Goal: Task Accomplishment & Management: Manage account settings

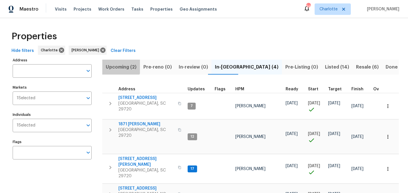
click at [116, 65] on span "Upcoming (2)" at bounding box center [121, 67] width 31 height 8
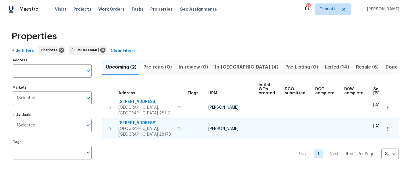
scroll to position [0, 69]
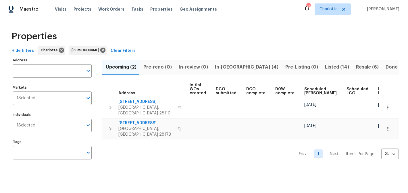
click at [215, 66] on span "In-reno (4)" at bounding box center [247, 67] width 64 height 8
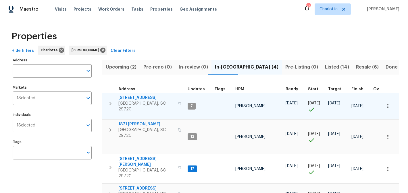
click at [132, 95] on span "[STREET_ADDRESS]" at bounding box center [146, 98] width 56 height 6
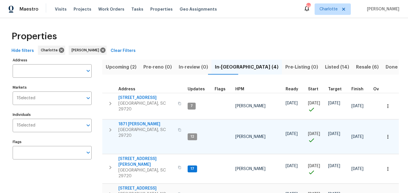
click at [129, 122] on span "1871 Tara Trl" at bounding box center [146, 125] width 56 height 6
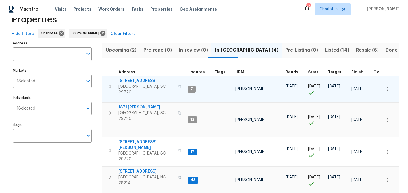
scroll to position [18, 0]
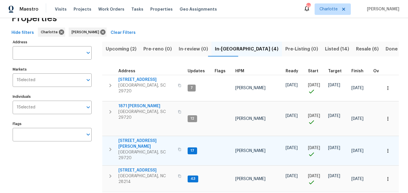
click at [131, 138] on span "2744 Lyndell Way" at bounding box center [146, 143] width 56 height 11
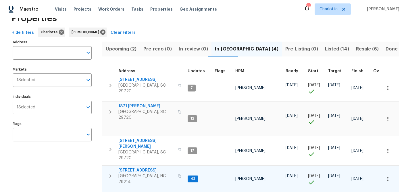
click at [134, 168] on span "505 Old Vine Ct" at bounding box center [146, 171] width 56 height 6
click at [285, 48] on span "Pre-Listing (0)" at bounding box center [301, 49] width 33 height 8
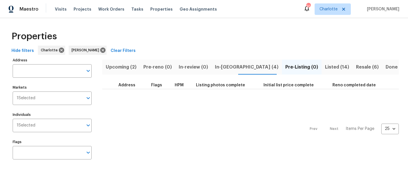
click at [325, 67] on span "Listed (14)" at bounding box center [337, 67] width 24 height 8
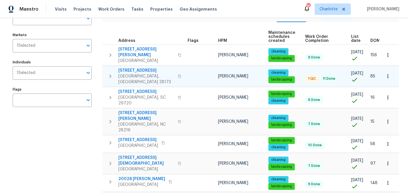
scroll to position [54, 0]
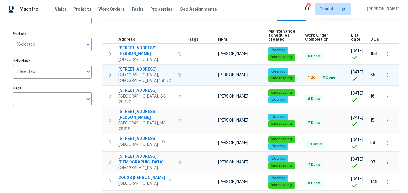
click at [132, 67] on span "8803 Sweetwater Pl" at bounding box center [146, 70] width 56 height 6
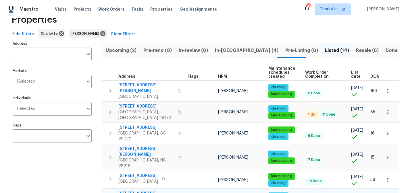
scroll to position [16, 0]
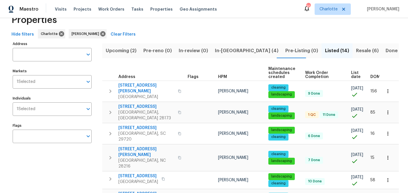
click at [356, 50] on span "Resale (6)" at bounding box center [367, 51] width 23 height 8
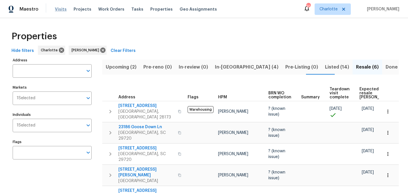
click at [57, 12] on span "Visits" at bounding box center [61, 9] width 12 height 6
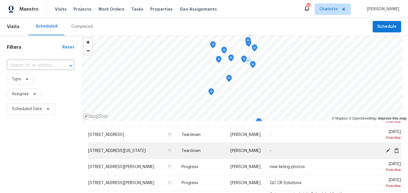
scroll to position [27, 0]
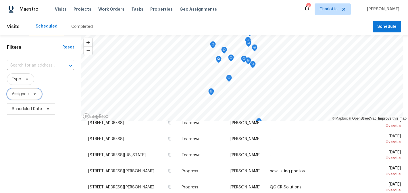
click at [36, 95] on icon at bounding box center [34, 94] width 5 height 5
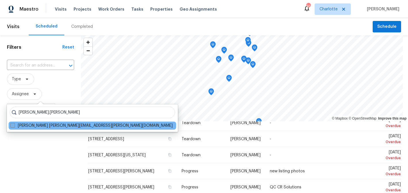
type input "matthew.barnhart"
click at [63, 126] on label "Matthew Barnhart matthew.barnhart@opendoor.com" at bounding box center [91, 126] width 162 height 6
click at [14, 126] on input "Matthew Barnhart matthew.barnhart@opendoor.com" at bounding box center [12, 125] width 4 height 4
checkbox input "true"
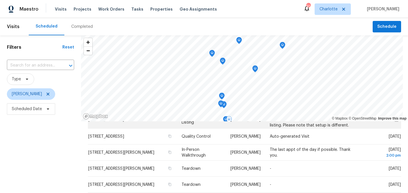
scroll to position [98, 0]
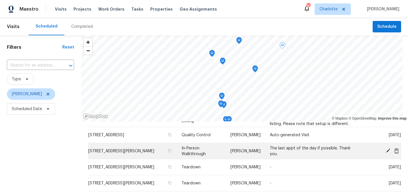
click at [315, 148] on span "The last appt of the day if possible. Thank you." at bounding box center [310, 152] width 81 height 10
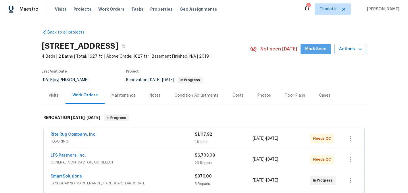
click at [324, 50] on span "Mark Seen" at bounding box center [315, 49] width 21 height 7
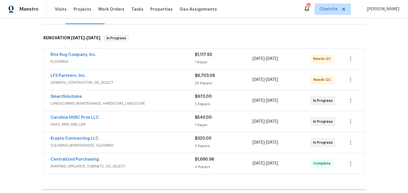
scroll to position [81, 0]
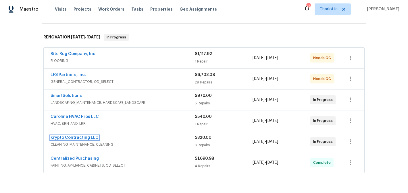
click at [84, 137] on link "Krypto Contracting LLC" at bounding box center [75, 138] width 48 height 4
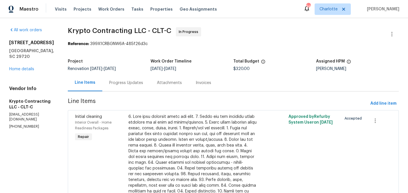
click at [127, 84] on div "Progress Updates" at bounding box center [126, 83] width 34 height 6
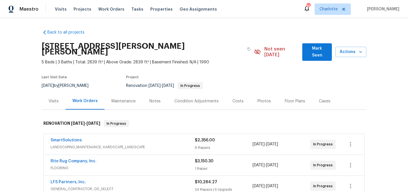
click at [316, 44] on button "Mark Seen" at bounding box center [317, 52] width 30 height 18
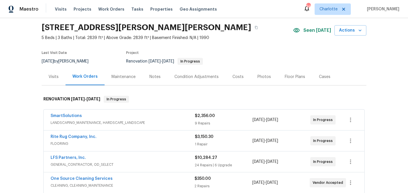
scroll to position [18, 0]
click at [354, 30] on span "Actions" at bounding box center [350, 30] width 23 height 7
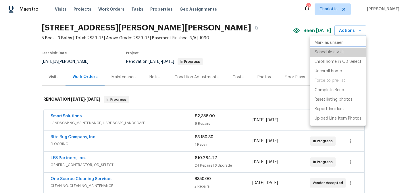
click at [327, 55] on p "Schedule a visit" at bounding box center [330, 52] width 30 height 6
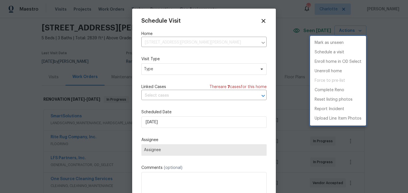
click at [192, 70] on div at bounding box center [204, 96] width 408 height 193
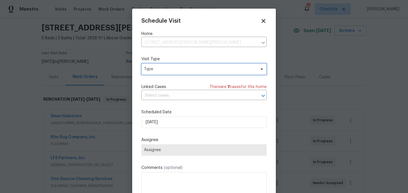
click at [192, 70] on span "Type" at bounding box center [200, 69] width 112 height 6
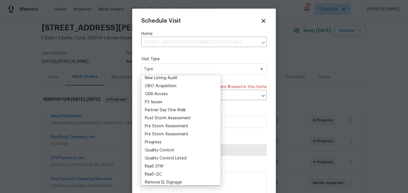
scroll to position [327, 0]
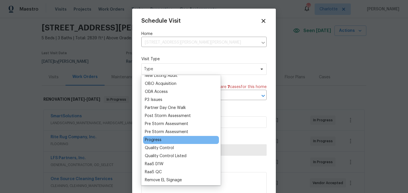
click at [154, 141] on div "Progress" at bounding box center [153, 140] width 17 height 6
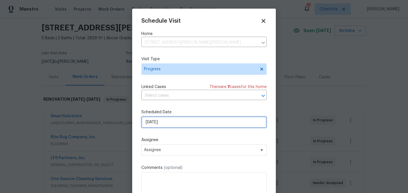
click at [181, 126] on input "[DATE]" at bounding box center [203, 122] width 125 height 11
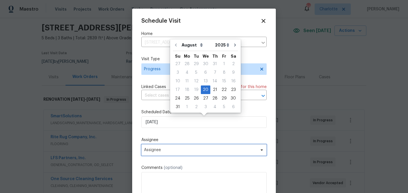
click at [178, 149] on span "Assignee" at bounding box center [200, 150] width 113 height 5
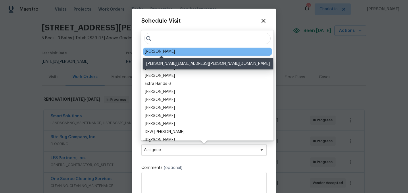
click at [174, 51] on div "[PERSON_NAME]" at bounding box center [160, 52] width 30 height 6
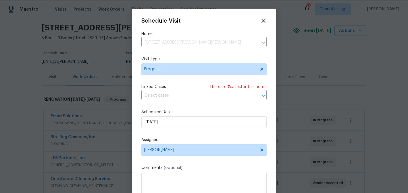
scroll to position [10, 0]
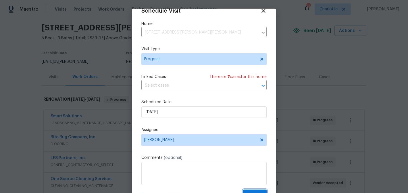
click at [251, 190] on button "Create" at bounding box center [255, 195] width 24 height 11
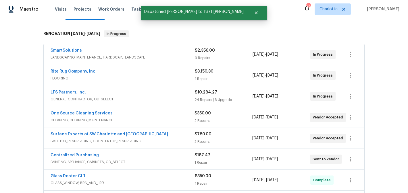
scroll to position [85, 0]
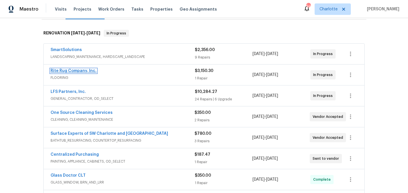
click at [62, 70] on link "Rite Rug Company, Inc." at bounding box center [74, 71] width 46 height 4
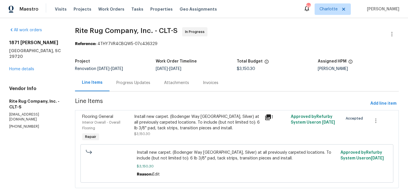
click at [141, 86] on div "Progress Updates" at bounding box center [134, 82] width 48 height 17
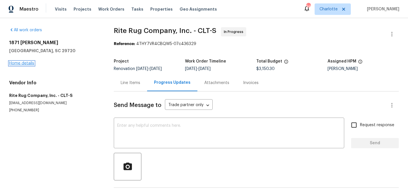
click at [24, 63] on link "Home details" at bounding box center [21, 64] width 25 height 4
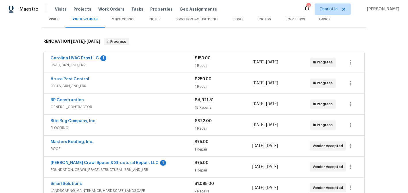
scroll to position [82, 0]
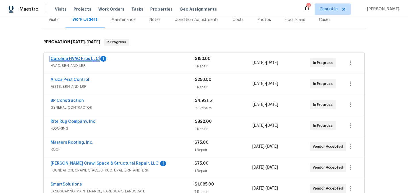
click at [68, 57] on link "Carolina HVAC Pros LLC" at bounding box center [75, 59] width 48 height 4
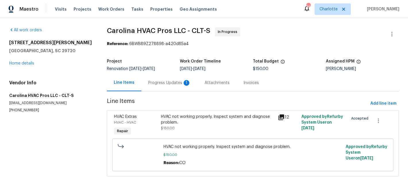
click at [158, 80] on div "Progress Updates 1" at bounding box center [169, 82] width 56 height 17
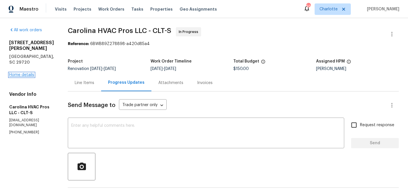
click at [9, 73] on link "Home details" at bounding box center [21, 75] width 25 height 4
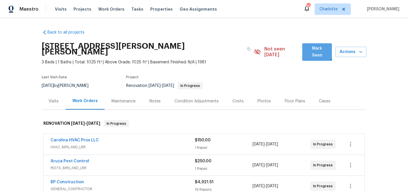
click at [313, 51] on span "Mark Seen" at bounding box center [317, 52] width 20 height 14
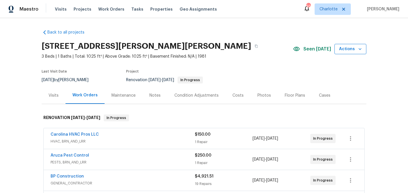
click at [358, 49] on icon "button" at bounding box center [360, 49] width 6 height 6
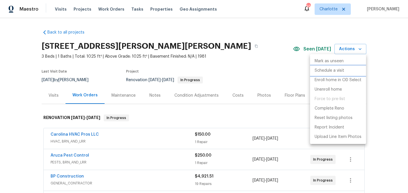
click at [337, 72] on p "Schedule a visit" at bounding box center [330, 71] width 30 height 6
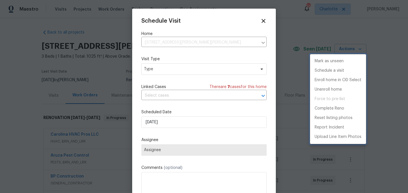
click at [189, 70] on div at bounding box center [204, 96] width 408 height 193
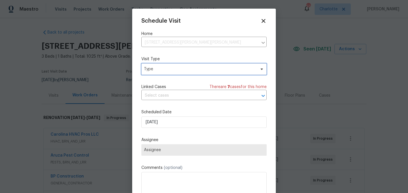
click at [189, 70] on span "Type" at bounding box center [200, 69] width 112 height 6
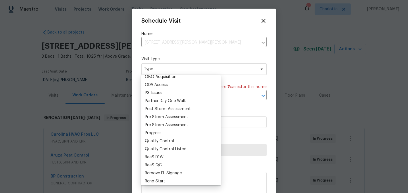
scroll to position [335, 0]
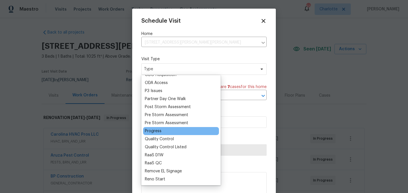
click at [156, 132] on div "Progress" at bounding box center [153, 131] width 17 height 6
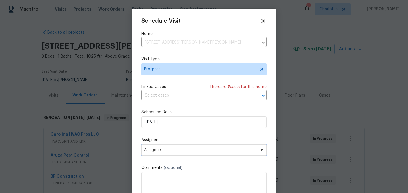
click at [178, 152] on span "Assignee" at bounding box center [200, 150] width 113 height 5
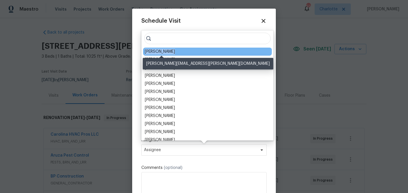
click at [173, 49] on div "Matthew Barnhart" at bounding box center [160, 52] width 30 height 6
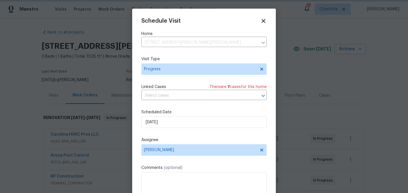
scroll to position [10, 0]
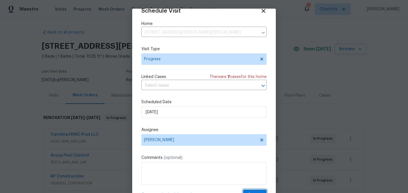
click at [256, 191] on button "Create" at bounding box center [255, 195] width 24 height 11
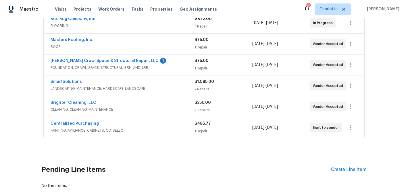
scroll to position [179, 0]
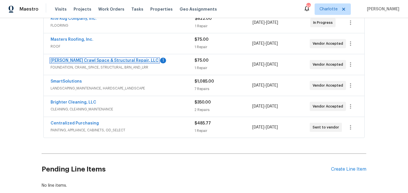
click at [120, 59] on link "Falcone Crawl Space & Structural Repair, LLC" at bounding box center [105, 61] width 108 height 4
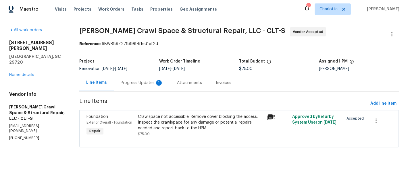
click at [134, 80] on div "Progress Updates 1" at bounding box center [142, 83] width 43 height 6
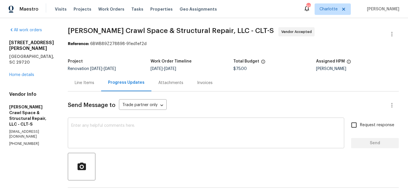
click at [112, 129] on textarea at bounding box center [206, 134] width 270 height 20
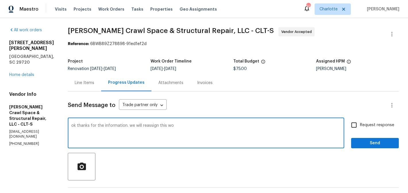
type textarea "ok thanks for the information. we will reassign this wo"
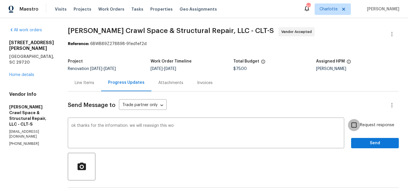
click at [355, 121] on input "Request response" at bounding box center [354, 125] width 12 height 12
checkbox input "true"
click at [372, 141] on span "Send" at bounding box center [375, 143] width 39 height 7
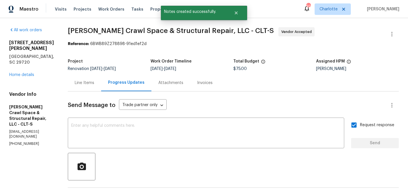
click at [29, 66] on div "2744 Lyndell Way Lancaster, SC 29720 Home details" at bounding box center [31, 59] width 45 height 38
click at [23, 73] on link "Home details" at bounding box center [21, 75] width 25 height 4
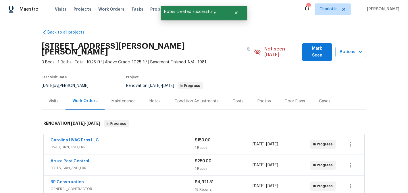
click at [316, 52] on span "Mark Seen" at bounding box center [317, 52] width 20 height 14
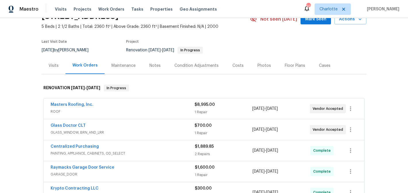
scroll to position [30, 0]
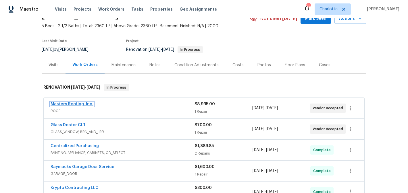
click at [68, 103] on link "Masters Roofing, Inc." at bounding box center [72, 104] width 43 height 4
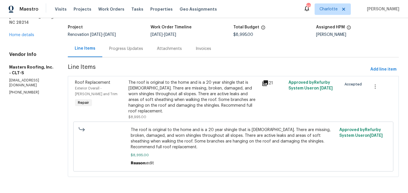
click at [138, 49] on div "Progress Updates" at bounding box center [126, 49] width 34 height 6
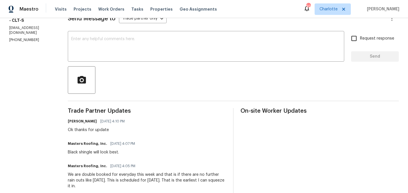
scroll to position [86, 0]
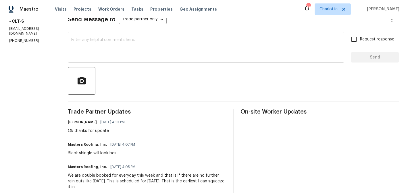
click at [143, 38] on div "x ​" at bounding box center [206, 47] width 276 height 29
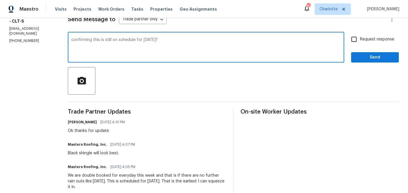
type textarea "confirming this is still on schedule for today?"
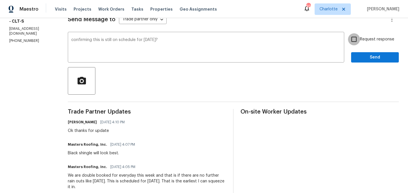
click at [350, 38] on input "Request response" at bounding box center [354, 39] width 12 height 12
checkbox input "true"
click at [375, 59] on span "Send" at bounding box center [375, 57] width 39 height 7
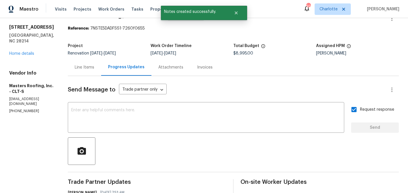
scroll to position [0, 0]
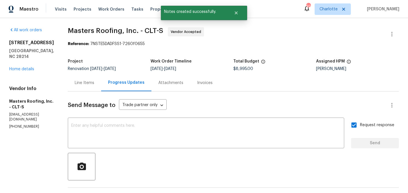
click at [25, 66] on div "505 Old Vine Ct Charlotte, NC 28214 Home details" at bounding box center [31, 56] width 45 height 32
click at [25, 67] on link "Home details" at bounding box center [21, 69] width 25 height 4
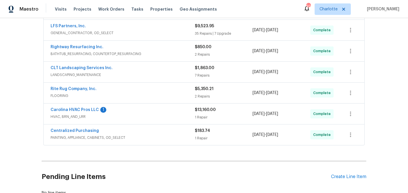
scroll to position [218, 0]
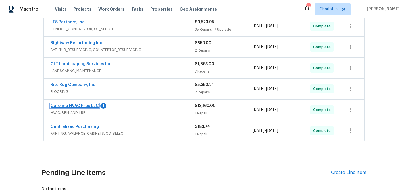
click at [83, 104] on link "Carolina HVAC Pros LLC" at bounding box center [75, 106] width 48 height 4
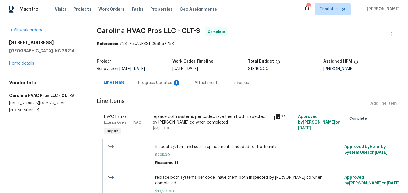
click at [160, 82] on div "Progress Updates 1" at bounding box center [159, 83] width 43 height 6
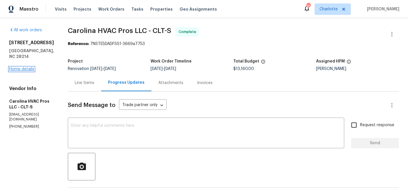
click at [19, 67] on link "Home details" at bounding box center [21, 69] width 25 height 4
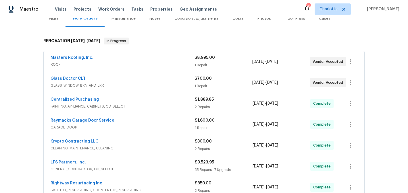
scroll to position [78, 0]
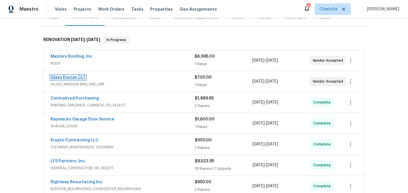
click at [73, 78] on link "Glass Doctor CLT" at bounding box center [68, 78] width 35 height 4
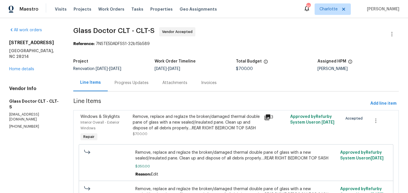
click at [129, 81] on div "Progress Updates" at bounding box center [132, 83] width 34 height 6
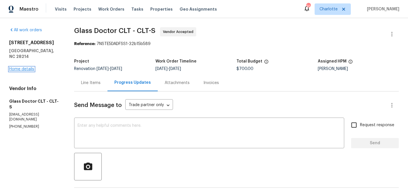
click at [20, 67] on link "Home details" at bounding box center [21, 69] width 25 height 4
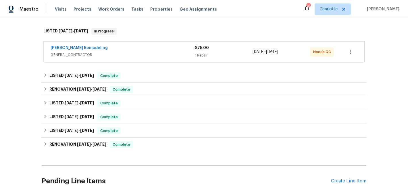
scroll to position [85, 0]
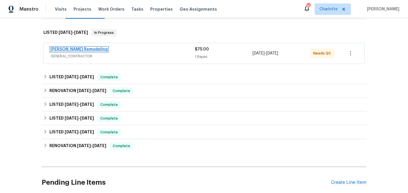
click at [68, 49] on link "Pino Remodeling" at bounding box center [79, 49] width 57 height 4
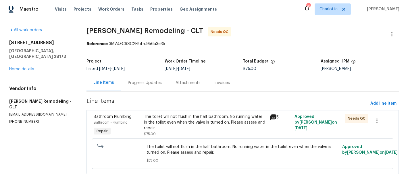
click at [208, 123] on div "The toilet will not flush in the half bathroom. No running water in the toilet …" at bounding box center [205, 122] width 122 height 17
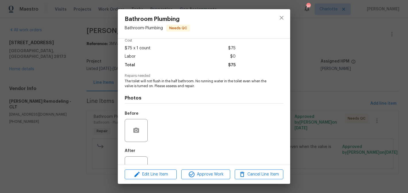
scroll to position [47, 0]
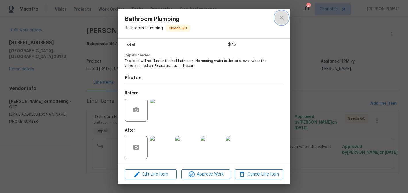
click at [276, 20] on button "close" at bounding box center [282, 18] width 14 height 14
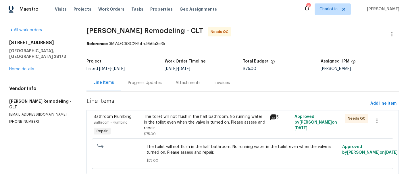
click at [151, 86] on div "Progress Updates" at bounding box center [145, 82] width 48 height 17
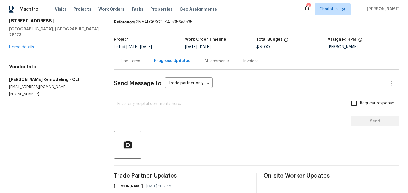
scroll to position [19, 0]
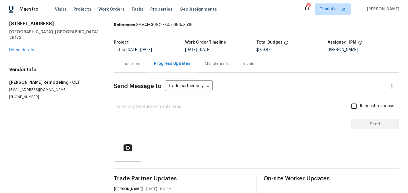
click at [125, 61] on div "Line Items" at bounding box center [131, 64] width 20 height 6
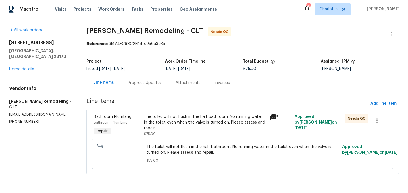
click at [179, 124] on div "The toilet will not flush in the half bathroom. No running water in the toilet …" at bounding box center [205, 122] width 122 height 17
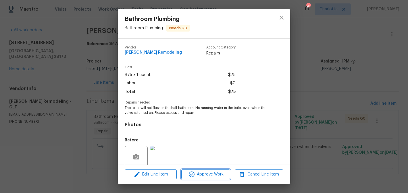
click at [214, 174] on span "Approve Work" at bounding box center [205, 174] width 45 height 7
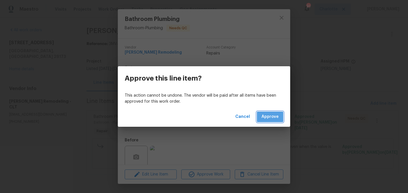
click at [277, 116] on span "Approve" at bounding box center [270, 117] width 17 height 7
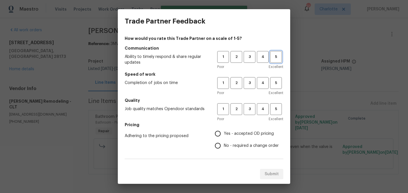
click at [275, 61] on button "5" at bounding box center [276, 57] width 12 height 12
click at [276, 90] on div "1 2 3 4 5 Poor Excellent" at bounding box center [250, 86] width 66 height 19
click at [276, 89] on button "5" at bounding box center [276, 83] width 12 height 12
click at [277, 112] on span "5" at bounding box center [276, 109] width 11 height 7
click at [239, 135] on span "Yes - accepted OD pricing" at bounding box center [249, 134] width 50 height 6
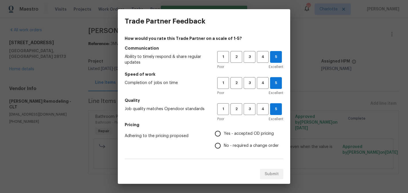
click at [224, 135] on input "Yes - accepted OD pricing" at bounding box center [218, 134] width 12 height 12
radio input "true"
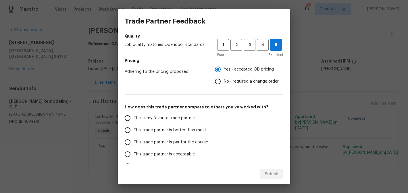
scroll to position [98, 0]
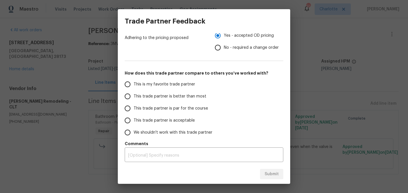
click at [160, 97] on span "This trade partner is better than most" at bounding box center [170, 97] width 73 height 6
click at [134, 97] on input "This trade partner is better than most" at bounding box center [128, 97] width 12 height 12
click at [269, 176] on span "Submit" at bounding box center [272, 174] width 14 height 7
radio input "true"
radio input "false"
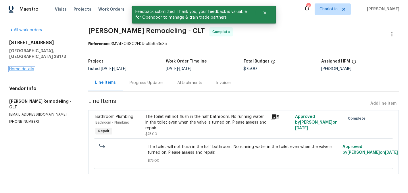
click at [15, 67] on link "Home details" at bounding box center [21, 69] width 25 height 4
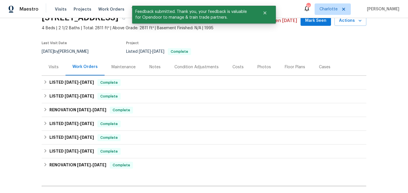
scroll to position [8, 0]
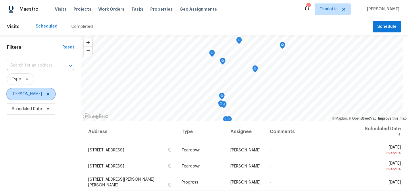
click at [49, 92] on icon at bounding box center [48, 94] width 5 height 5
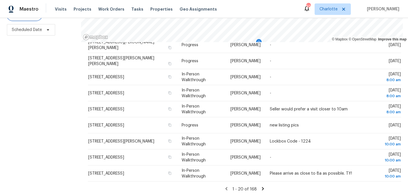
scroll to position [83, 0]
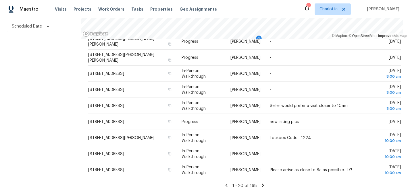
click at [263, 185] on icon at bounding box center [263, 185] width 2 height 3
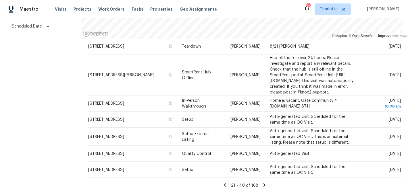
click at [262, 185] on icon at bounding box center [264, 185] width 5 height 5
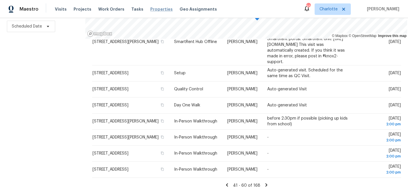
click at [150, 10] on span "Properties" at bounding box center [161, 9] width 22 height 6
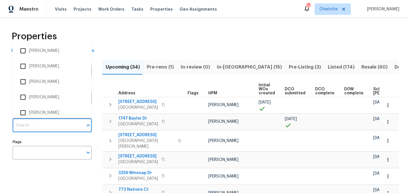
click at [28, 127] on input "Individuals" at bounding box center [48, 126] width 70 height 14
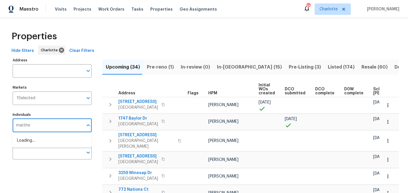
type input "matthew"
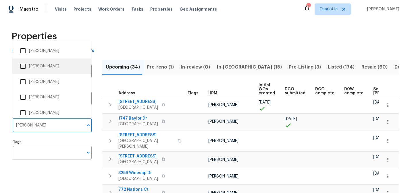
click at [44, 72] on li "[PERSON_NAME]" at bounding box center [51, 67] width 79 height 16
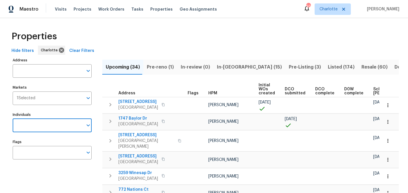
click at [42, 125] on input "Individuals" at bounding box center [48, 126] width 70 height 14
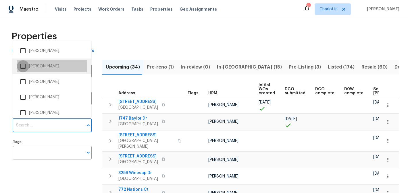
click at [24, 69] on input "checkbox" at bounding box center [23, 66] width 12 height 12
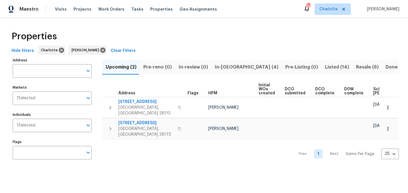
click at [234, 69] on span "In-[GEOGRAPHIC_DATA] (4)" at bounding box center [247, 67] width 64 height 8
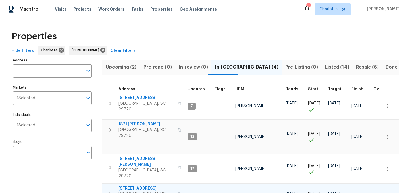
click at [136, 186] on span "[STREET_ADDRESS]" at bounding box center [146, 189] width 56 height 6
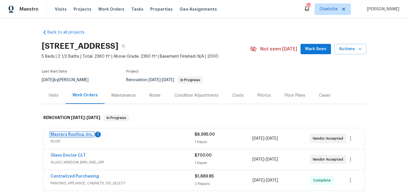
click at [74, 134] on link "Masters Roofing, Inc." at bounding box center [72, 135] width 43 height 4
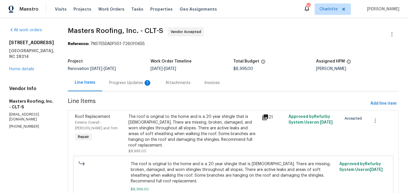
click at [133, 82] on div "Progress Updates 1" at bounding box center [130, 83] width 43 height 6
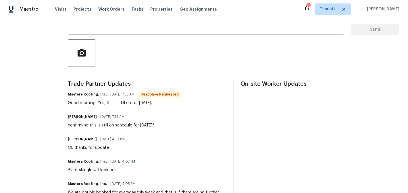
scroll to position [73, 0]
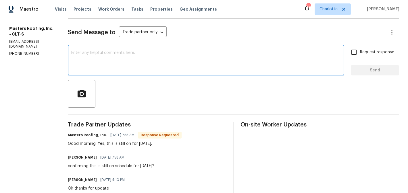
click at [111, 64] on textarea at bounding box center [206, 61] width 270 height 20
type textarea "thanks"
click at [376, 49] on label "Request response" at bounding box center [371, 52] width 46 height 12
click at [360, 49] on input "Request response" at bounding box center [354, 52] width 12 height 12
checkbox input "true"
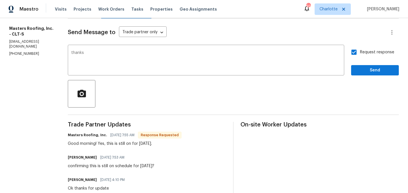
click at [370, 72] on span "Send" at bounding box center [375, 70] width 39 height 7
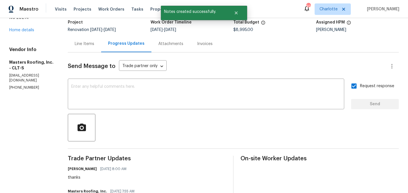
scroll to position [26, 0]
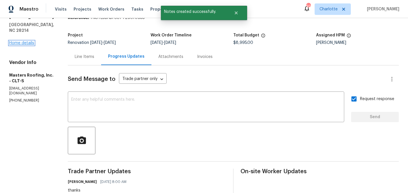
click at [13, 41] on link "Home details" at bounding box center [21, 43] width 25 height 4
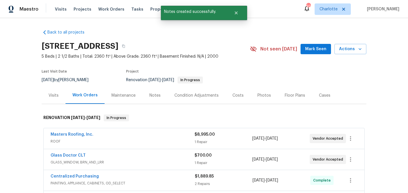
click at [53, 97] on div "Visits" at bounding box center [54, 96] width 10 height 6
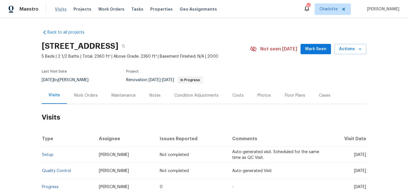
click at [61, 10] on span "Visits" at bounding box center [61, 9] width 12 height 6
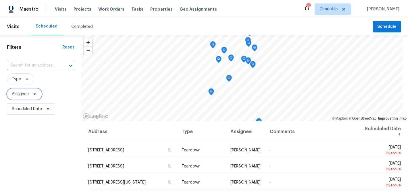
click at [8, 97] on span "Assignee" at bounding box center [24, 94] width 35 height 11
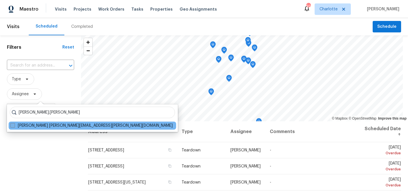
type input "[PERSON_NAME].[PERSON_NAME]"
click at [57, 124] on label "[PERSON_NAME] [PERSON_NAME][EMAIL_ADDRESS][PERSON_NAME][DOMAIN_NAME]" at bounding box center [91, 126] width 162 height 6
click at [14, 124] on input "[PERSON_NAME] [PERSON_NAME][EMAIL_ADDRESS][PERSON_NAME][DOMAIN_NAME]" at bounding box center [12, 125] width 4 height 4
checkbox input "true"
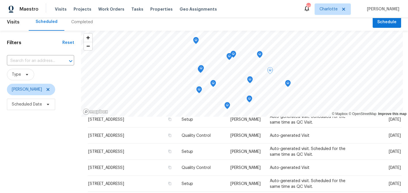
scroll to position [7, 0]
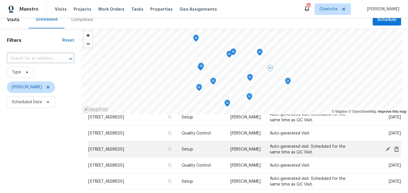
click at [387, 147] on icon at bounding box center [387, 149] width 5 height 5
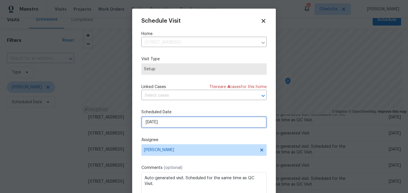
click at [183, 118] on input "[DATE]" at bounding box center [203, 122] width 125 height 11
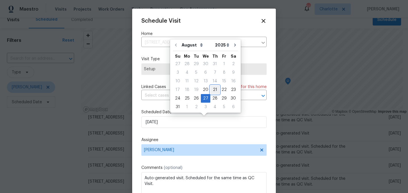
click at [213, 89] on div "21" at bounding box center [214, 90] width 9 height 8
type input "[DATE]"
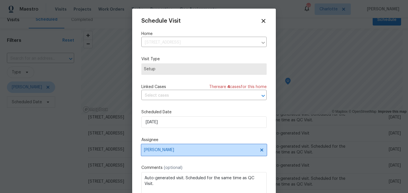
click at [174, 153] on span "[PERSON_NAME]" at bounding box center [203, 150] width 125 height 11
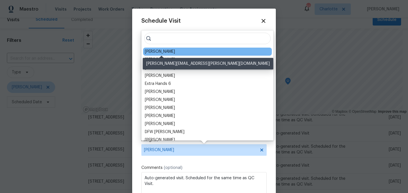
click at [170, 52] on div "[PERSON_NAME]" at bounding box center [160, 52] width 30 height 6
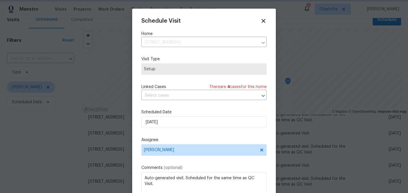
scroll to position [10, 0]
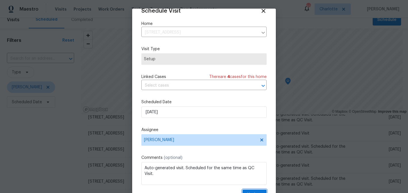
click at [253, 192] on span "Update" at bounding box center [254, 195] width 15 height 7
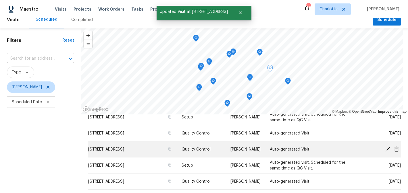
click at [387, 148] on icon at bounding box center [387, 149] width 5 height 5
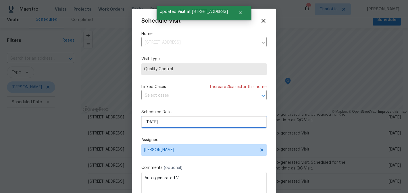
click at [182, 124] on input "[DATE]" at bounding box center [203, 122] width 125 height 11
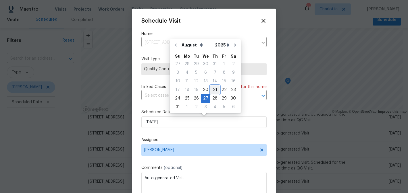
click at [211, 90] on div "21" at bounding box center [214, 90] width 9 height 8
type input "[DATE]"
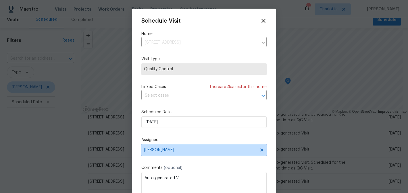
click at [185, 149] on span "[PERSON_NAME]" at bounding box center [200, 150] width 113 height 5
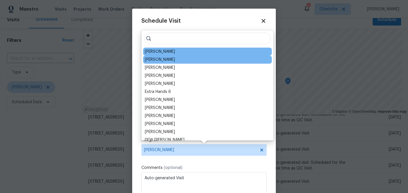
click at [170, 62] on div "[PERSON_NAME]" at bounding box center [160, 60] width 30 height 6
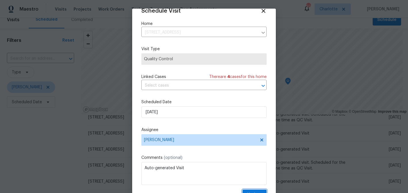
click at [255, 191] on button "Update" at bounding box center [255, 195] width 24 height 11
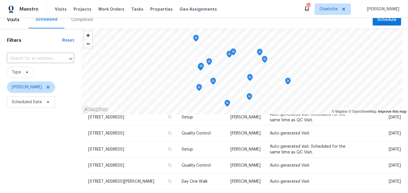
scroll to position [0, 0]
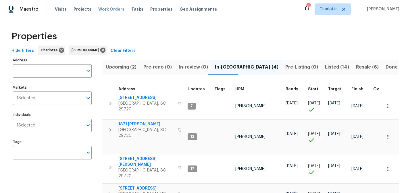
click at [104, 6] on span "Work Orders" at bounding box center [111, 9] width 26 height 6
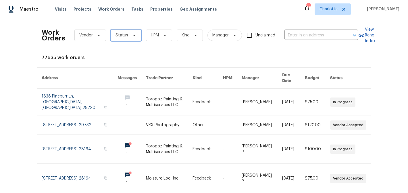
click at [133, 33] on icon at bounding box center [134, 35] width 5 height 5
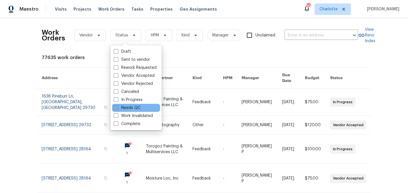
click at [129, 107] on label "Needs QC" at bounding box center [127, 108] width 27 height 6
click at [118, 107] on input "Needs QC" at bounding box center [116, 107] width 4 height 4
checkbox input "true"
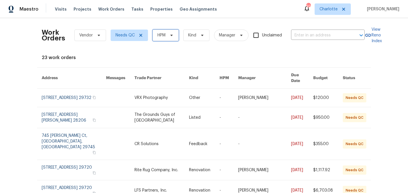
click at [168, 34] on span at bounding box center [171, 35] width 6 height 5
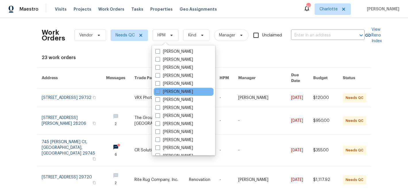
scroll to position [71, 0]
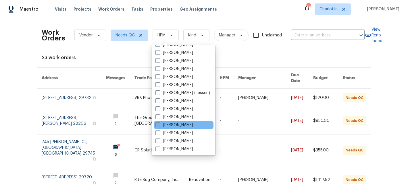
click at [171, 124] on label "[PERSON_NAME]" at bounding box center [174, 125] width 38 height 6
click at [159, 124] on input "[PERSON_NAME]" at bounding box center [157, 124] width 4 height 4
checkbox input "true"
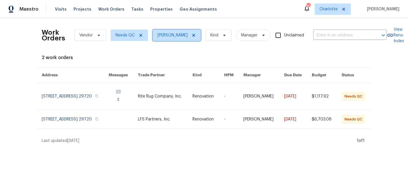
click at [195, 36] on icon at bounding box center [193, 35] width 3 height 3
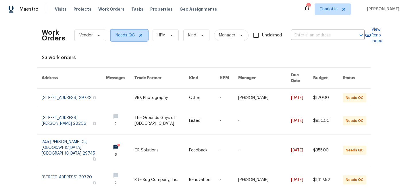
click at [141, 34] on icon at bounding box center [141, 35] width 5 height 5
